Goal: Task Accomplishment & Management: Manage account settings

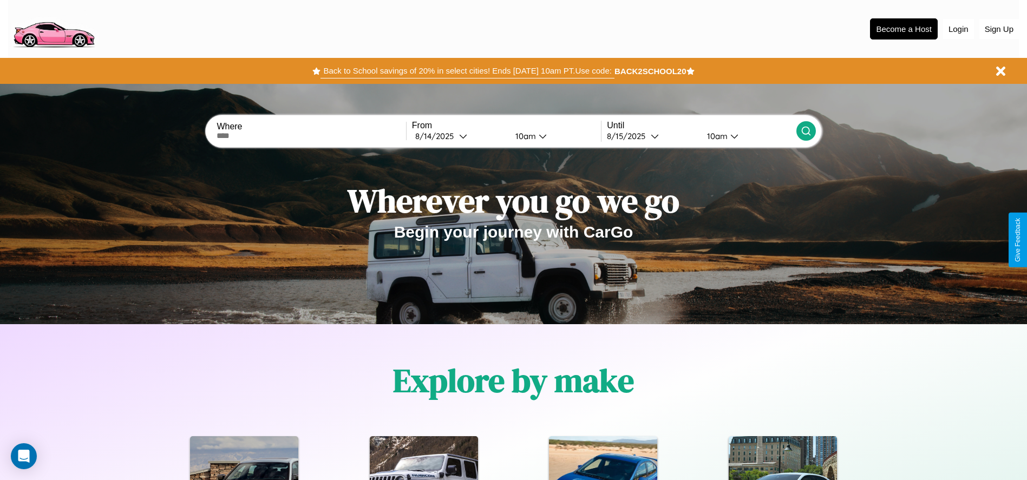
click at [467, 71] on button "Back to School savings of 20% in select cities! Ends [DATE] 10am PT. Use code:" at bounding box center [468, 70] width 294 height 15
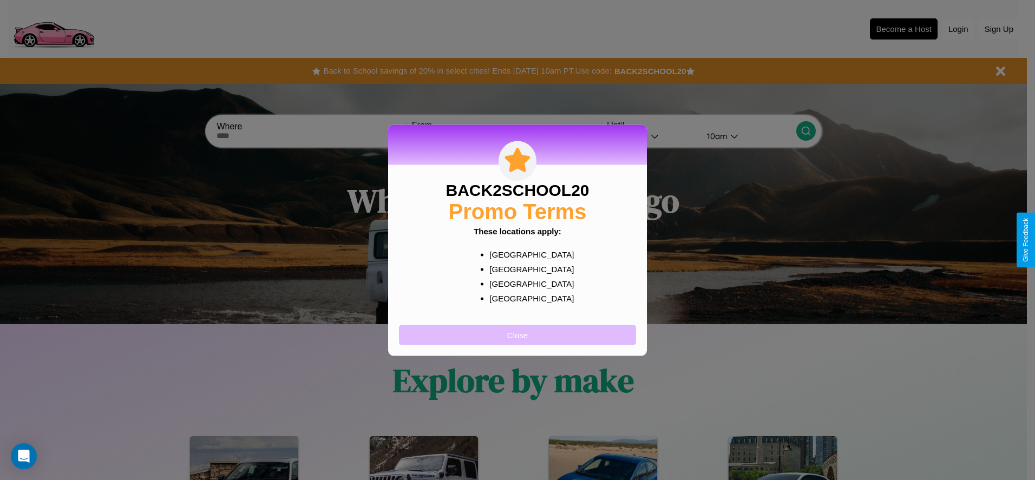
click at [518, 335] on button "Close" at bounding box center [517, 335] width 237 height 20
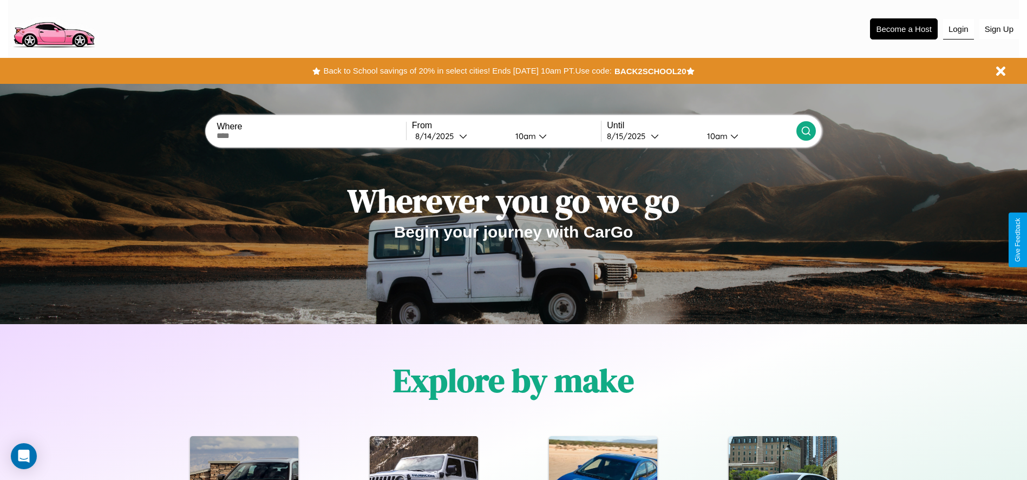
click at [958, 29] on button "Login" at bounding box center [958, 29] width 31 height 21
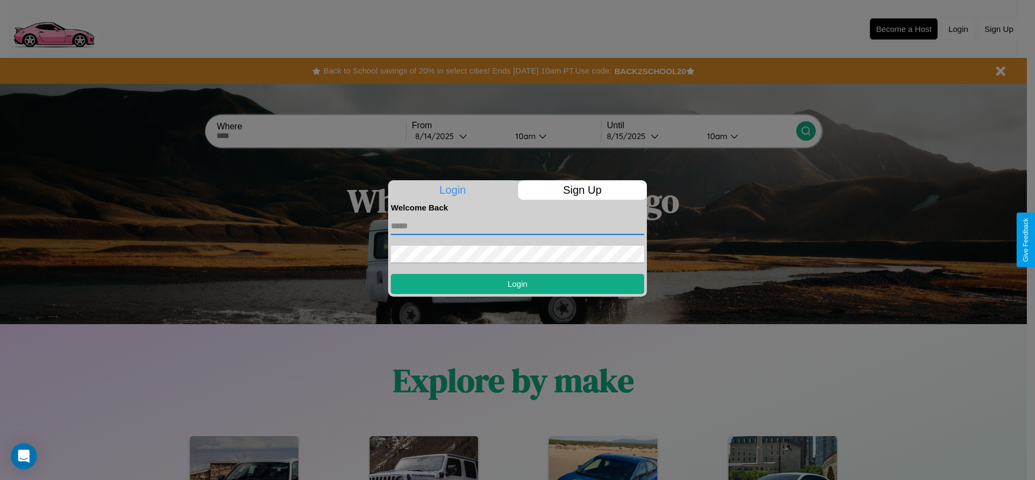
click at [518, 226] on input "text" at bounding box center [517, 226] width 253 height 17
type input "**********"
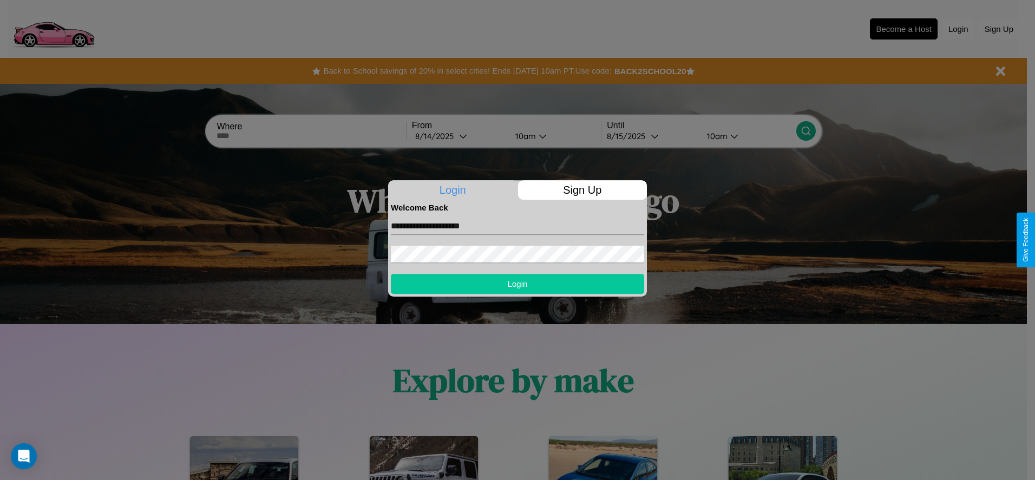
click at [518, 284] on button "Login" at bounding box center [517, 284] width 253 height 20
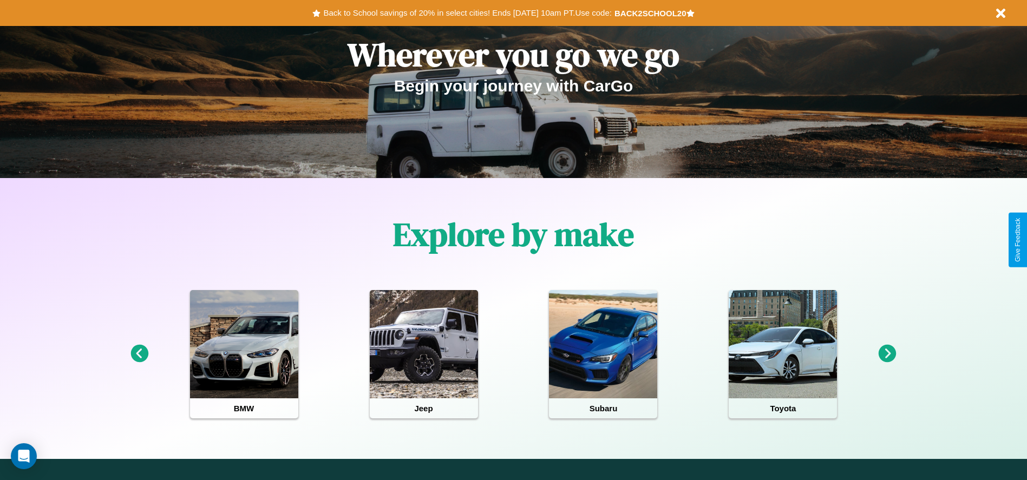
scroll to position [225, 0]
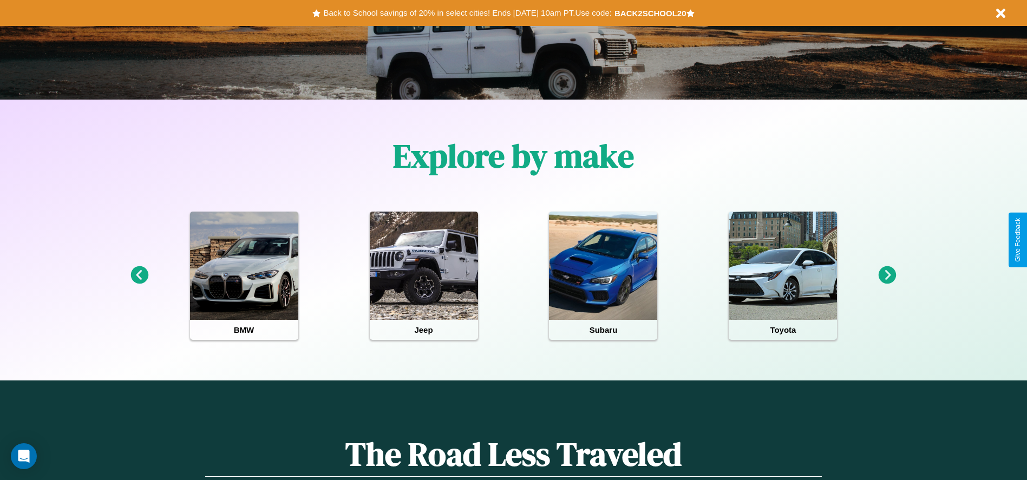
click at [139, 276] on icon at bounding box center [140, 275] width 18 height 18
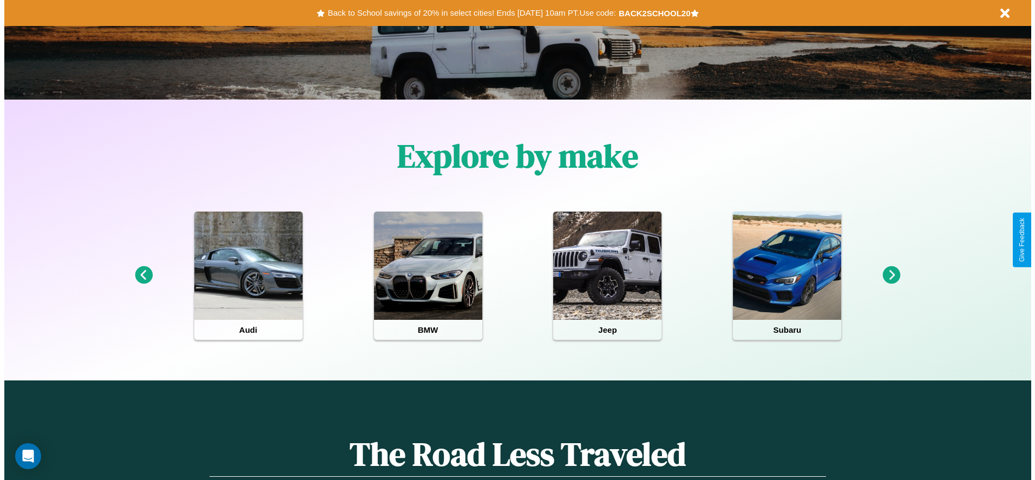
scroll to position [0, 0]
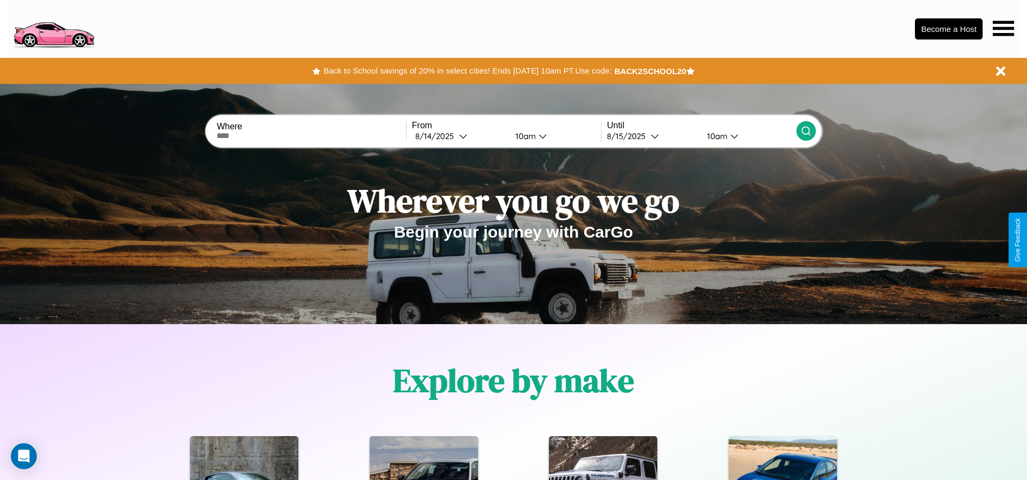
click at [1003, 28] on icon at bounding box center [1003, 28] width 21 height 15
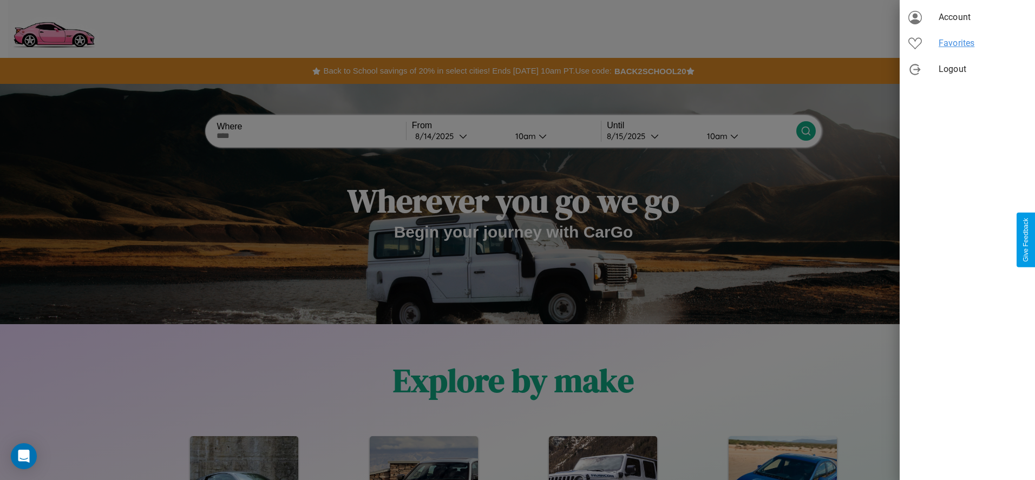
click at [968, 43] on span "Favorites" at bounding box center [983, 43] width 88 height 13
